Goal: Find specific page/section: Find specific page/section

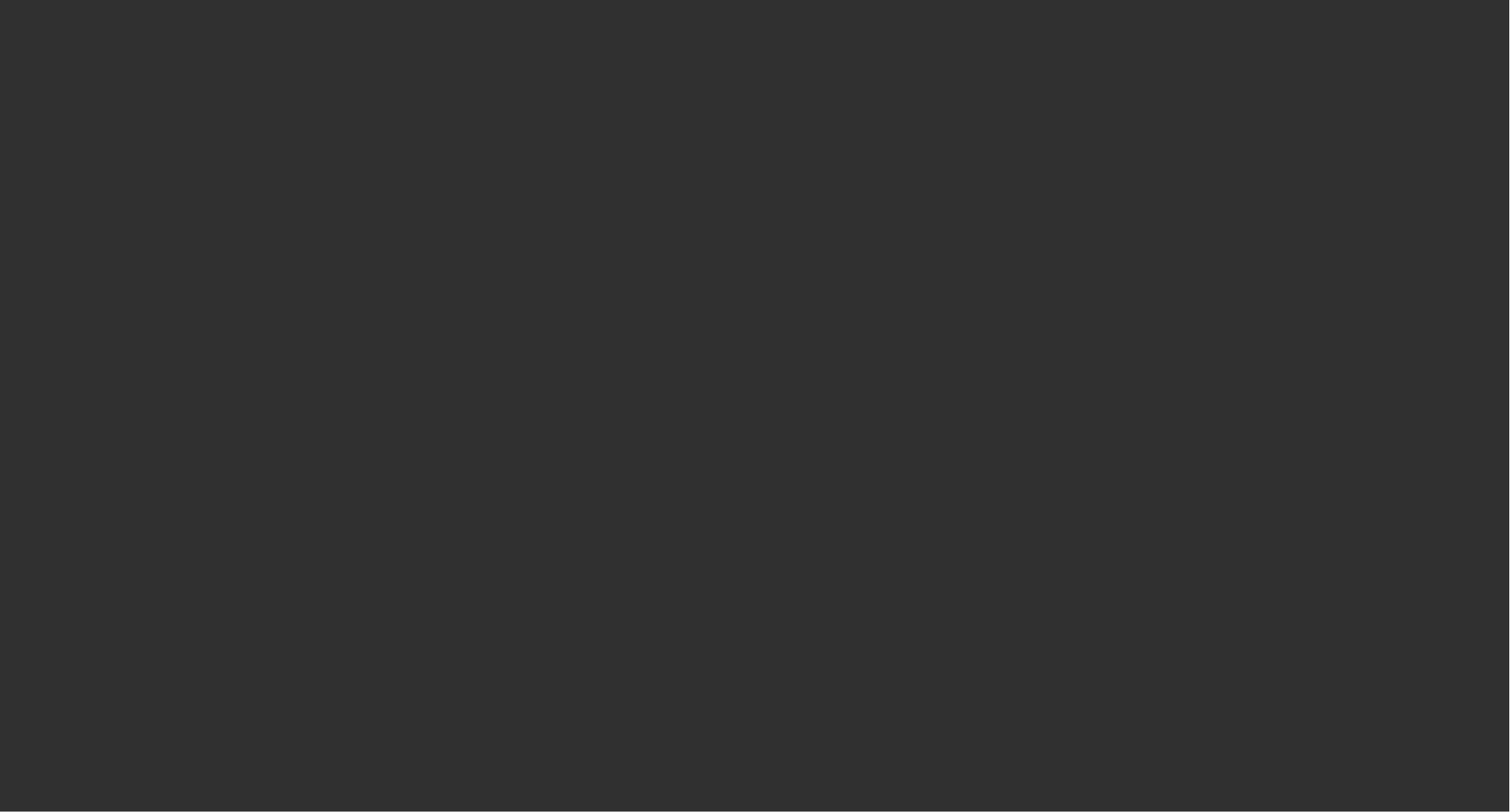
select select "10"
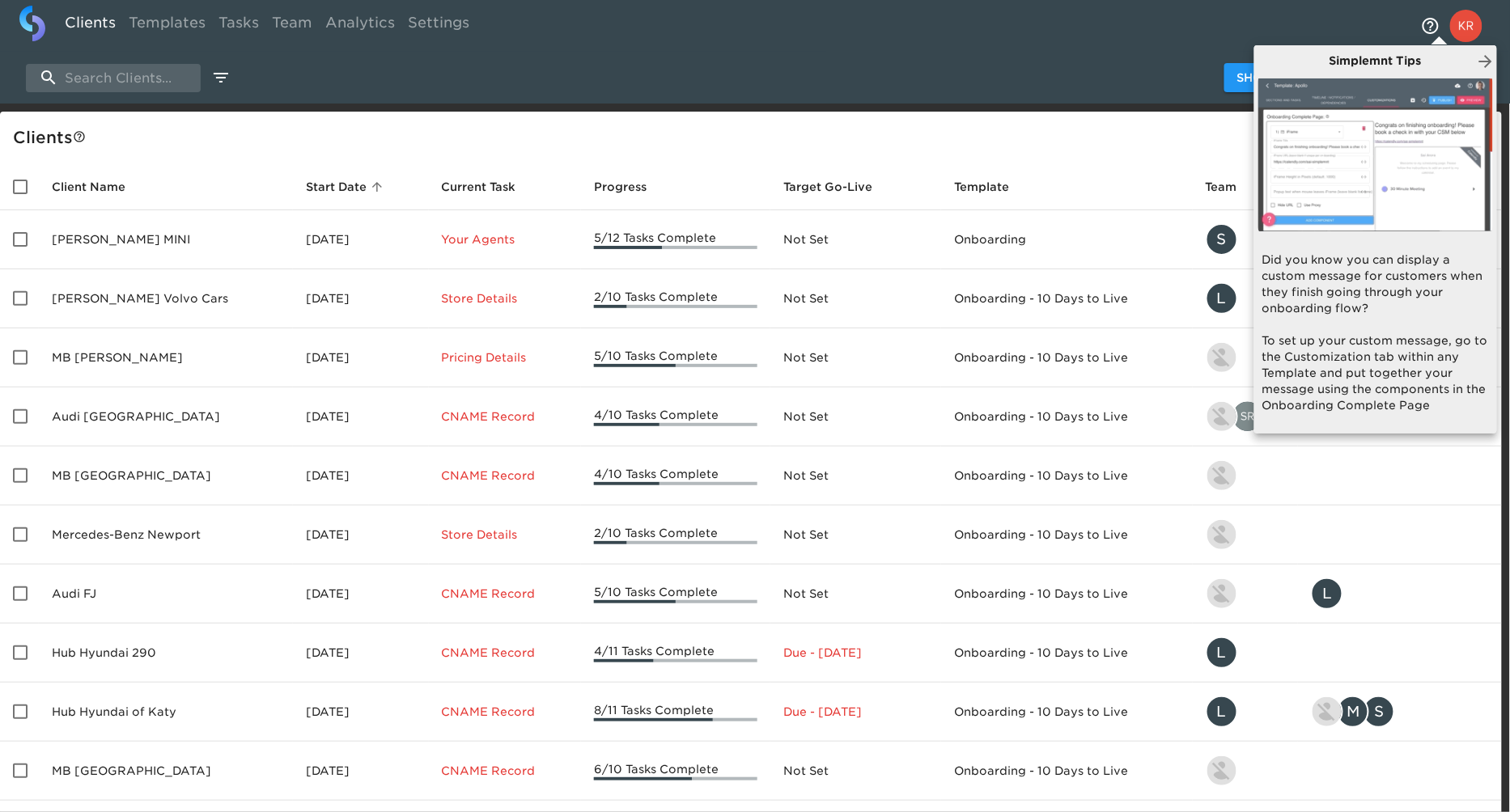
click at [839, 51] on div at bounding box center [755, 406] width 1510 height 812
